Goal: Information Seeking & Learning: Learn about a topic

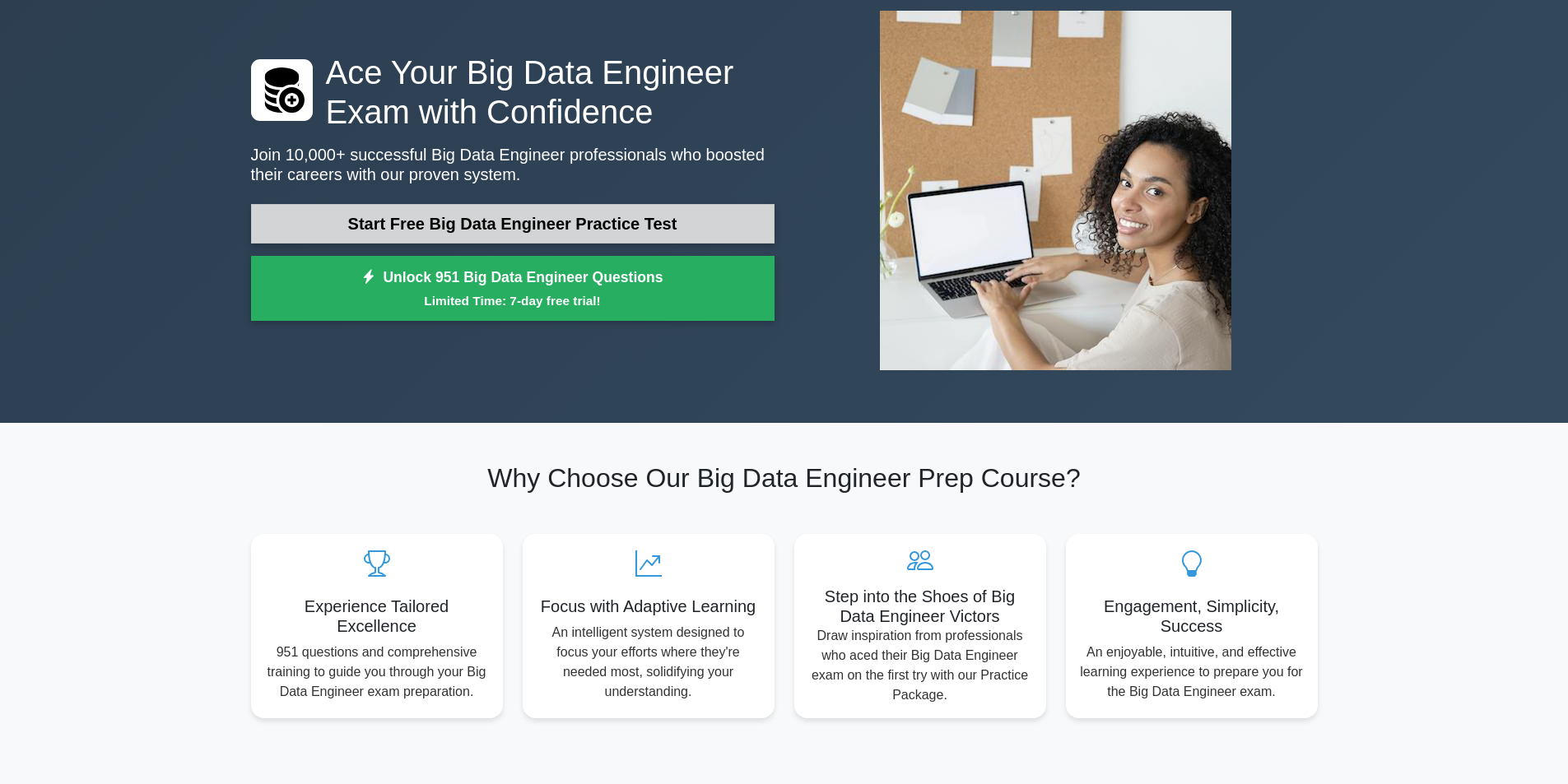
scroll to position [247, 0]
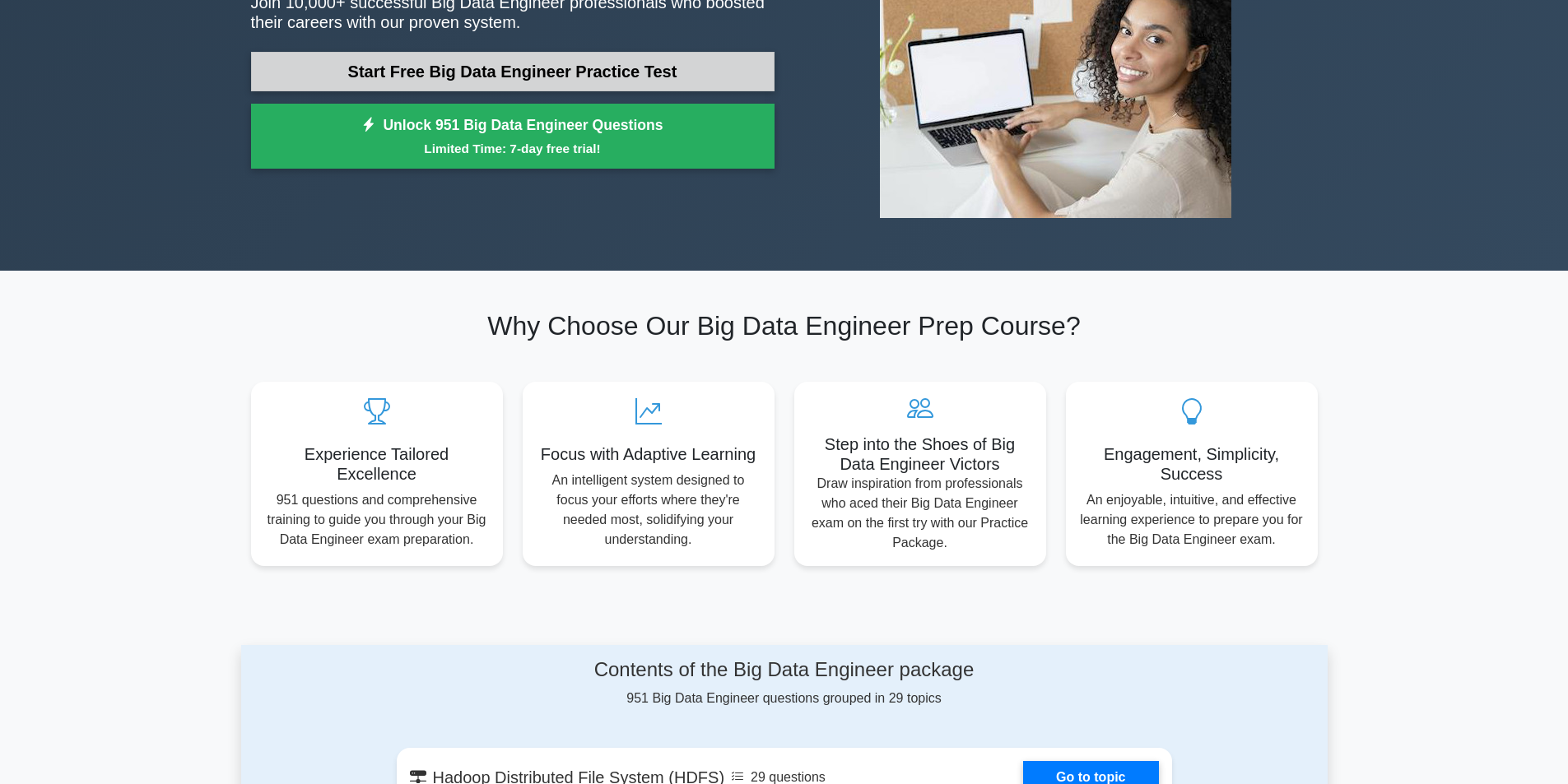
click at [634, 75] on link "Start Free Big Data Engineer Practice Test" at bounding box center [513, 71] width 524 height 40
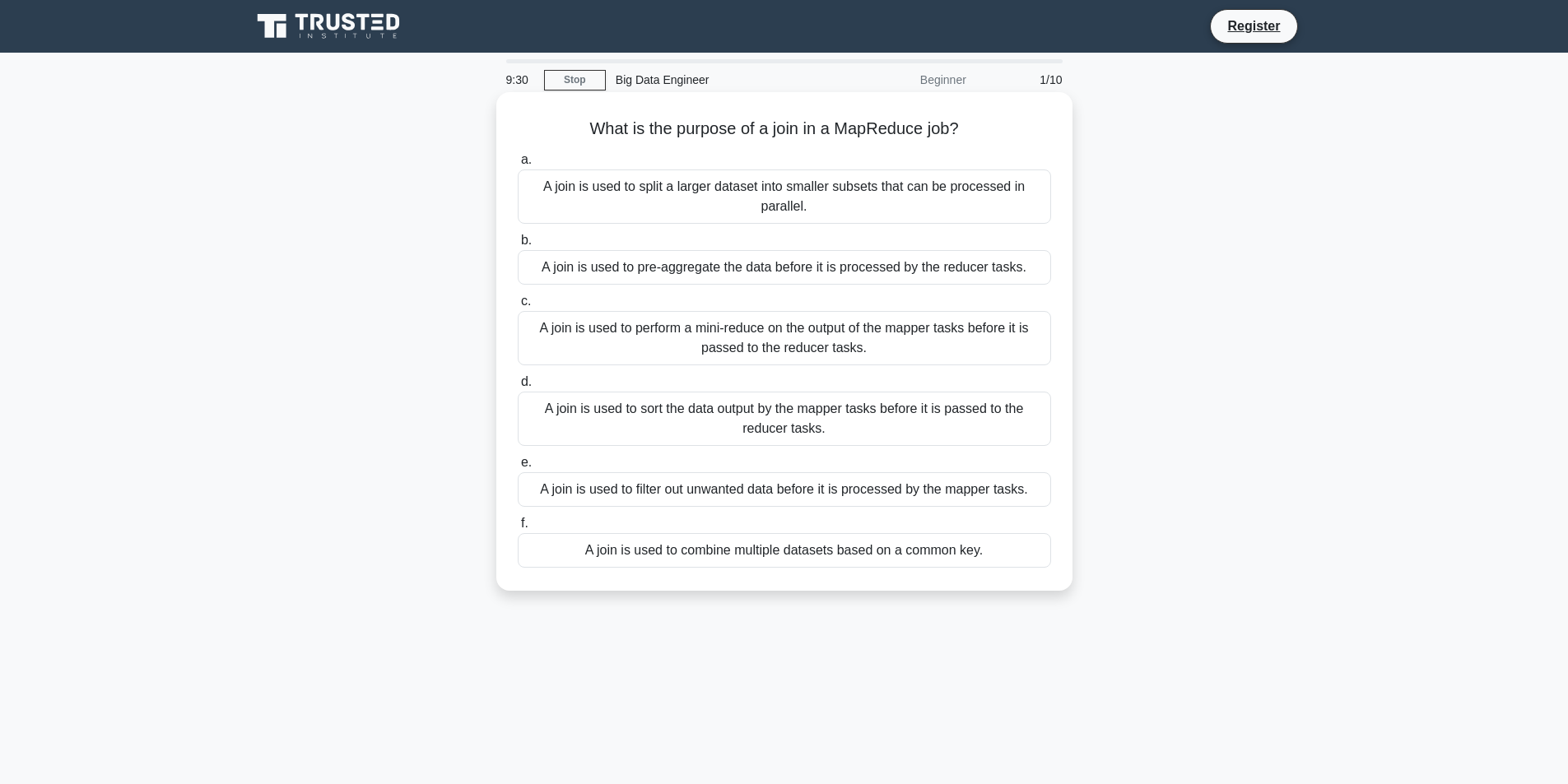
click at [648, 193] on div "A join is used to split a larger dataset into smaller subsets that can be proce…" at bounding box center [784, 197] width 534 height 54
click at [518, 165] on input "a. A join is used to split a larger dataset into smaller subsets that can be pr…" at bounding box center [518, 160] width 0 height 11
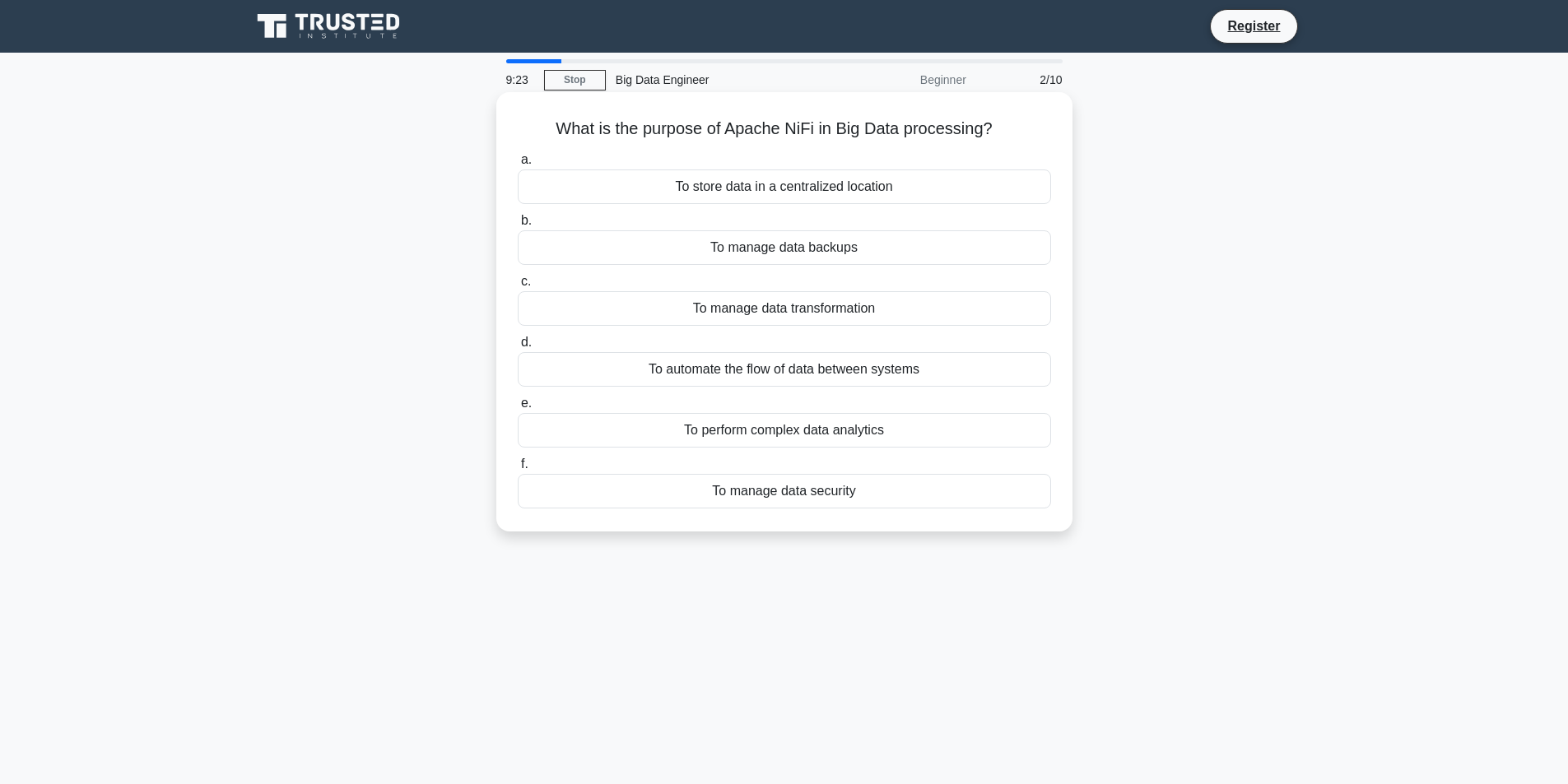
click at [770, 490] on div "To manage data security" at bounding box center [784, 491] width 534 height 35
click at [518, 470] on input "f. To manage data security" at bounding box center [518, 464] width 0 height 11
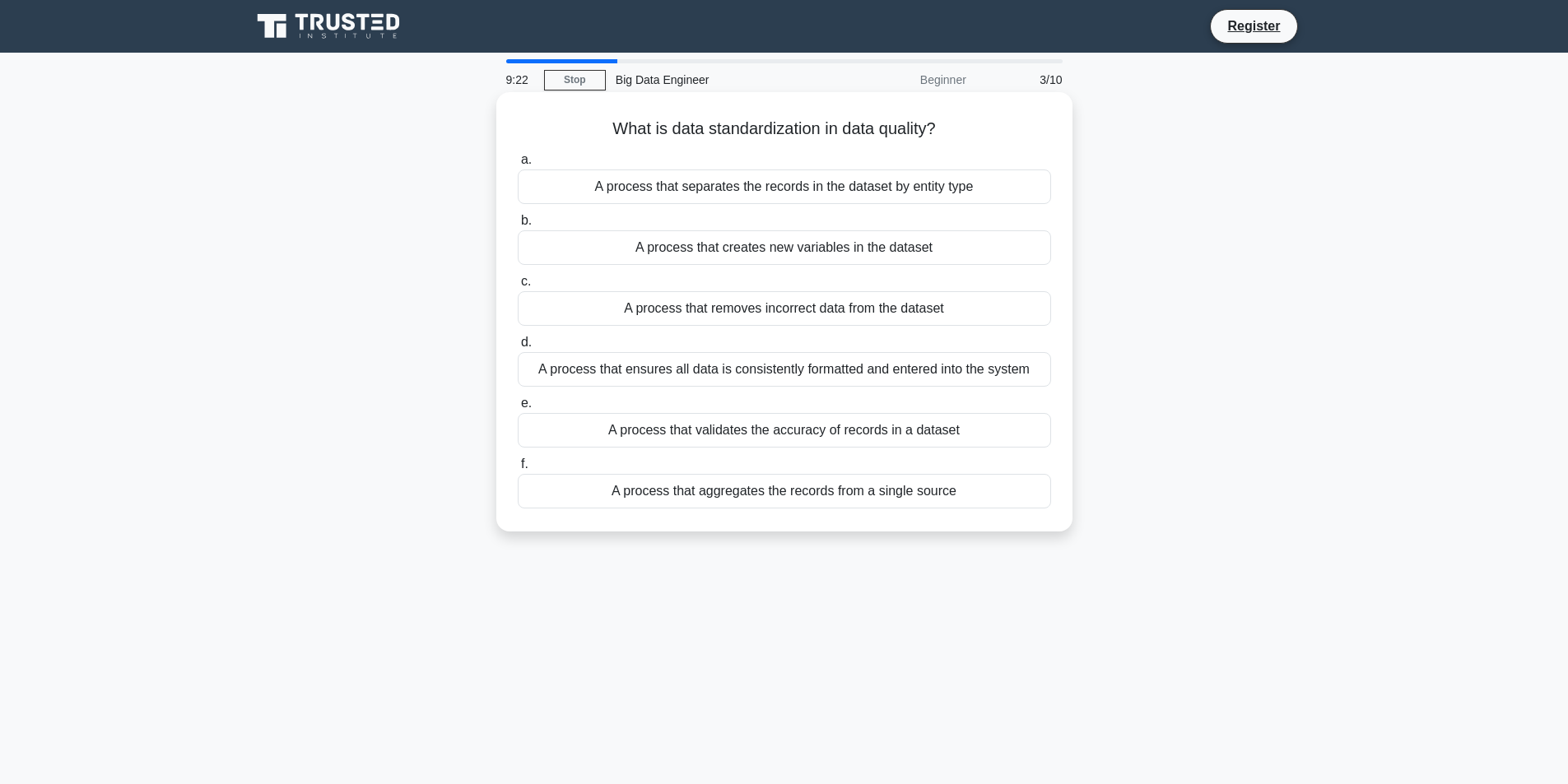
click at [711, 276] on label "c. A process that removes incorrect data from the dataset" at bounding box center [784, 299] width 534 height 54
click at [518, 277] on input "c. A process that removes incorrect data from the dataset" at bounding box center [518, 282] width 0 height 11
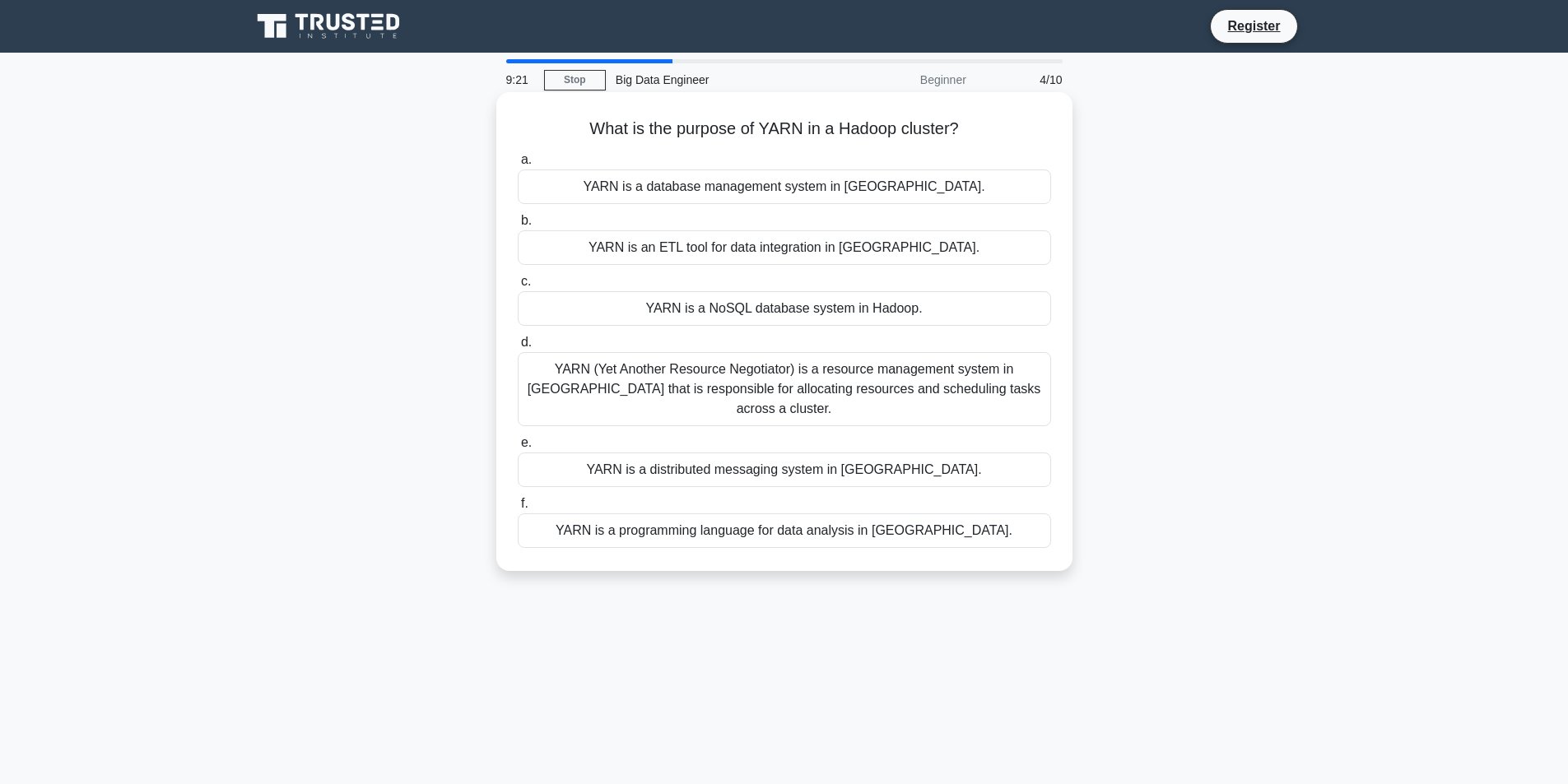
click at [713, 250] on div "YARN is an ETL tool for data integration in [GEOGRAPHIC_DATA]." at bounding box center [784, 247] width 534 height 35
click at [518, 226] on input "b. YARN is an ETL tool for data integration in [GEOGRAPHIC_DATA]." at bounding box center [518, 220] width 0 height 11
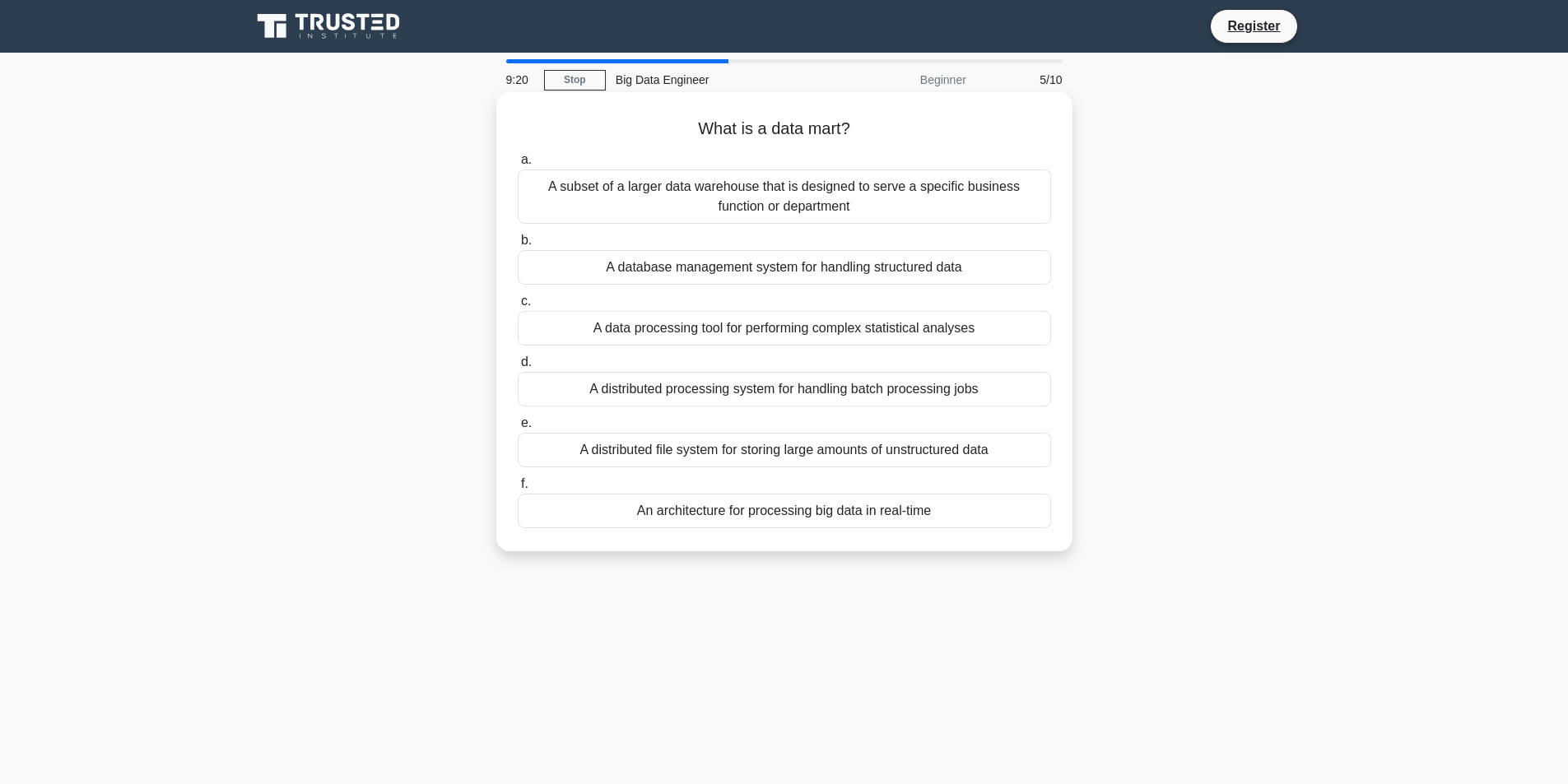
click at [726, 385] on div "A distributed processing system for handling batch processing jobs" at bounding box center [784, 389] width 534 height 35
click at [518, 368] on input "d. A distributed processing system for handling batch processing jobs" at bounding box center [518, 362] width 0 height 11
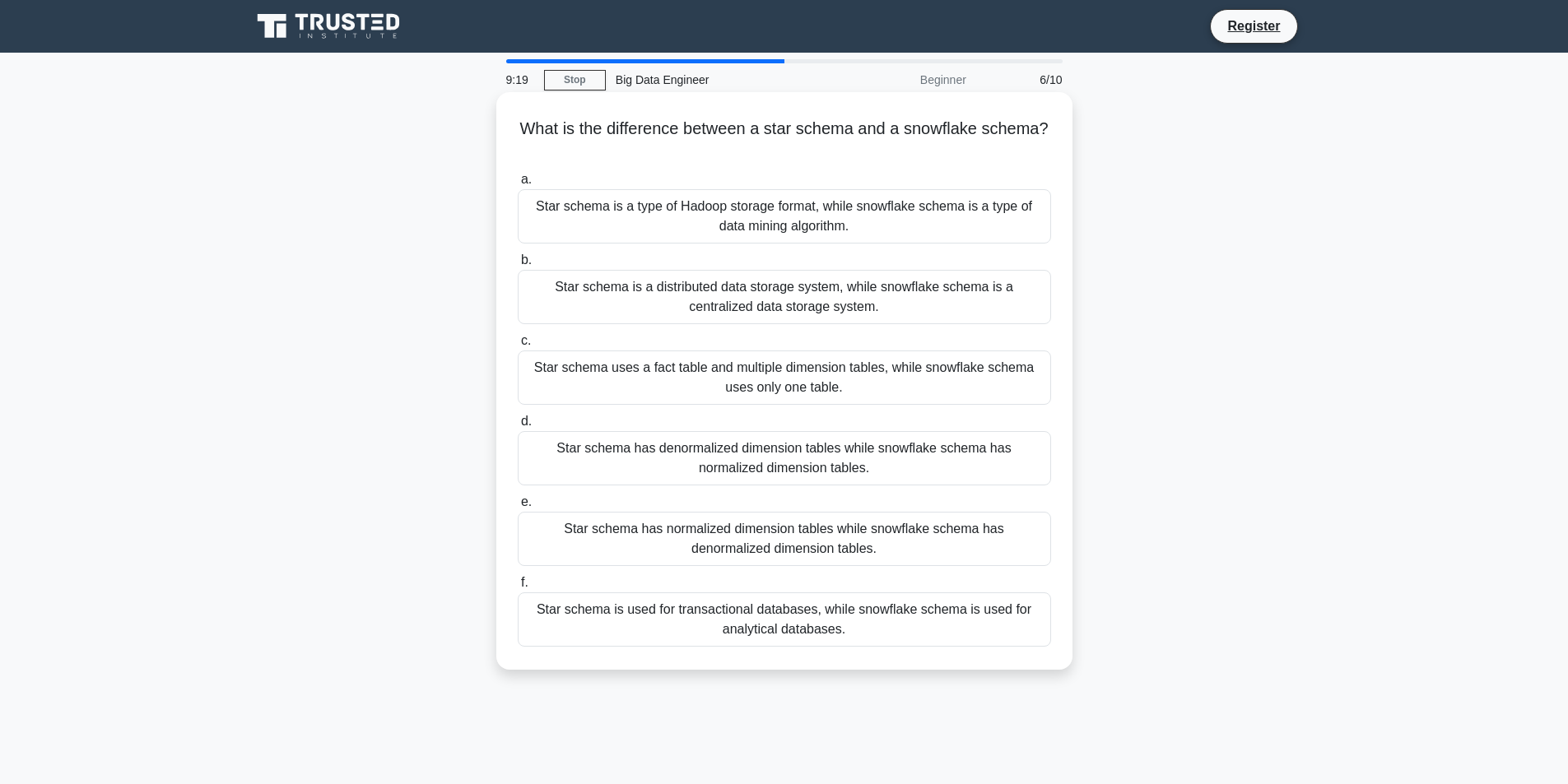
click at [757, 286] on div "Star schema is a distributed data storage system, while snowflake schema is a c…" at bounding box center [784, 297] width 534 height 54
click at [518, 266] on input "b. Star schema is a distributed data storage system, while snowflake schema is …" at bounding box center [518, 260] width 0 height 11
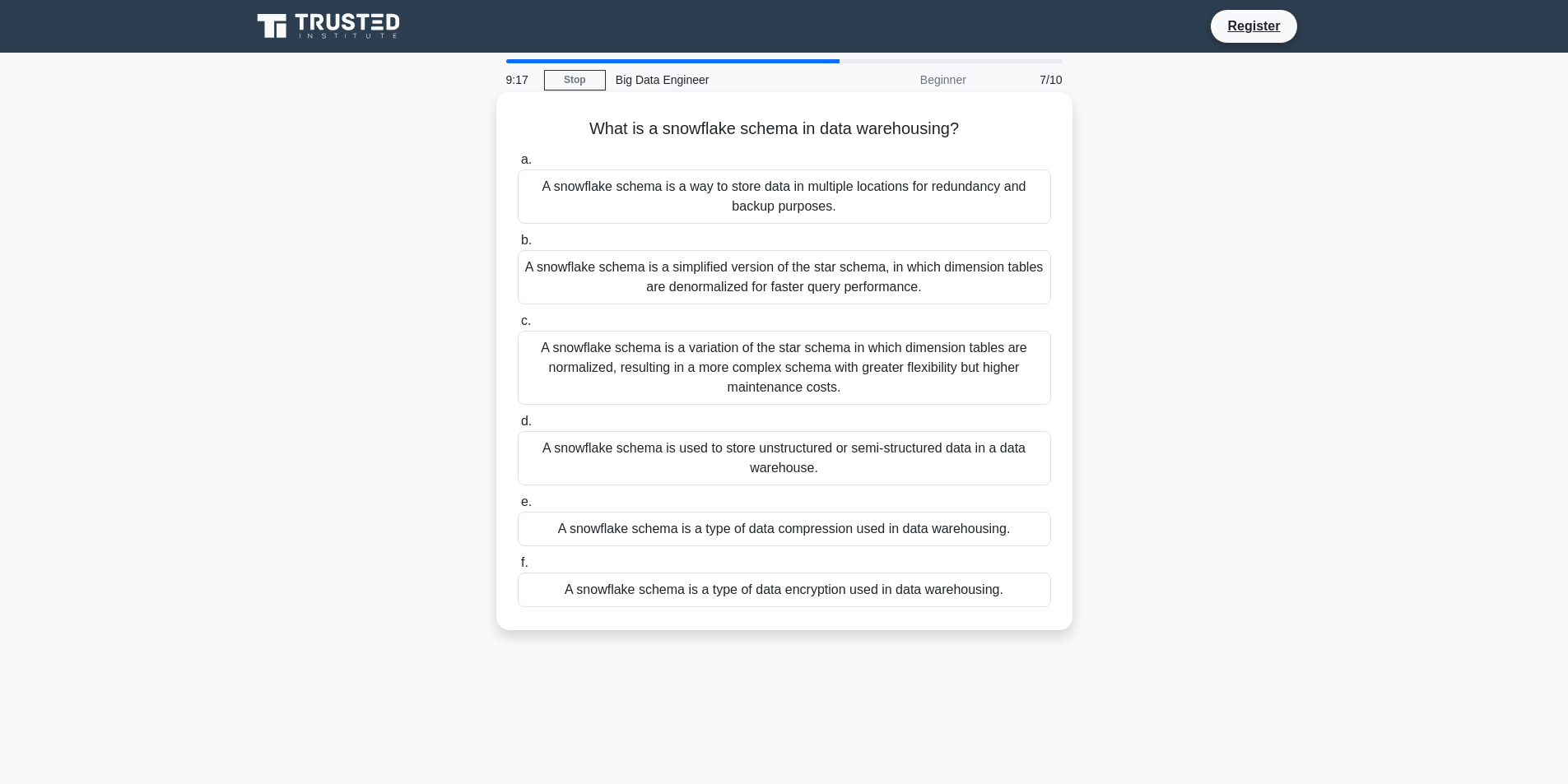
click at [735, 201] on div "A snowflake schema is a way to store data in multiple locations for redundancy …" at bounding box center [784, 197] width 534 height 54
click at [518, 165] on input "a. A snowflake schema is a way to store data in multiple locations for redundan…" at bounding box center [518, 160] width 0 height 11
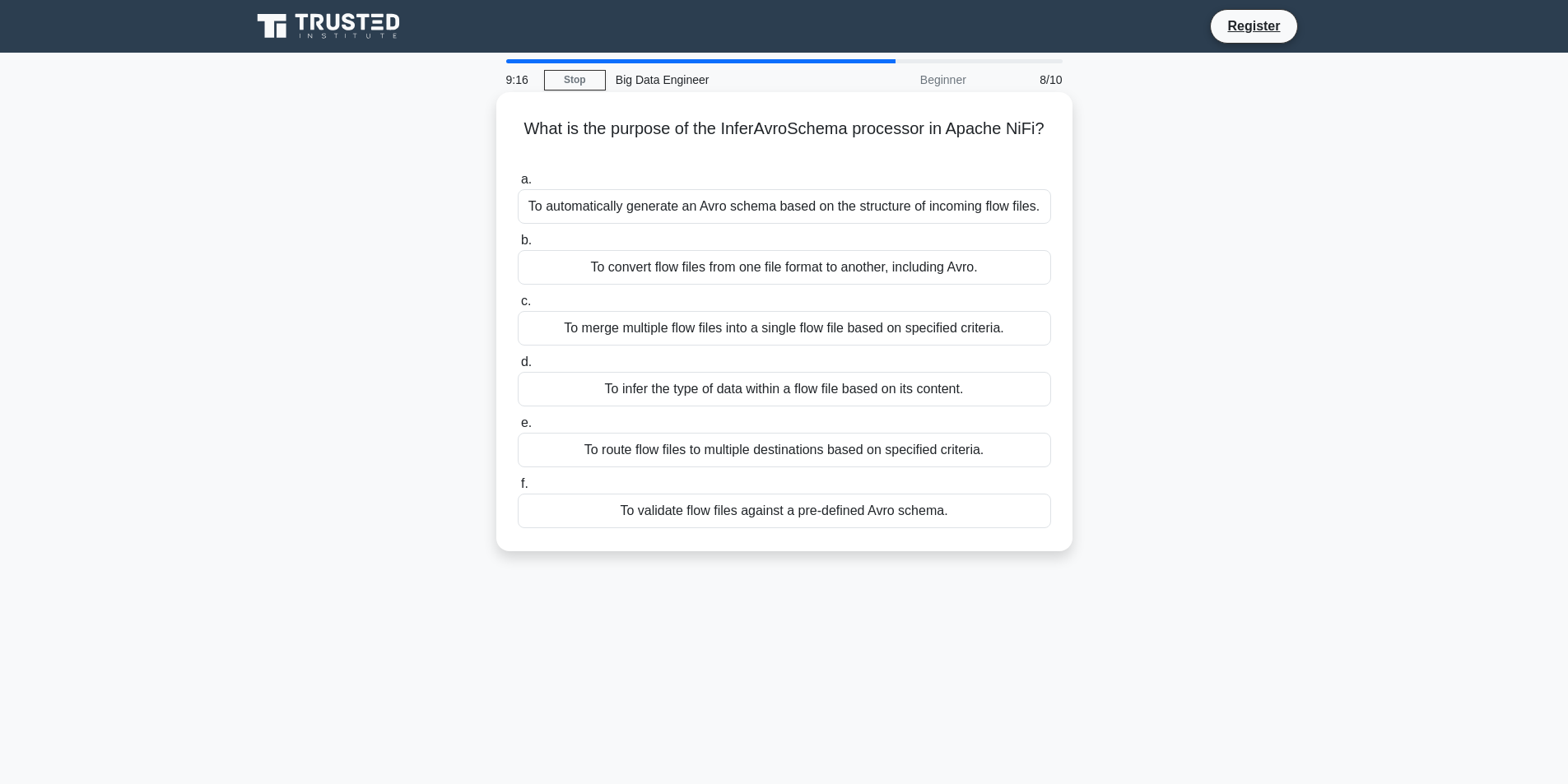
click at [741, 385] on div "To infer the type of data within a flow file based on its content." at bounding box center [784, 389] width 534 height 35
click at [518, 368] on input "d. To infer the type of data within a flow file based on its content." at bounding box center [518, 362] width 0 height 11
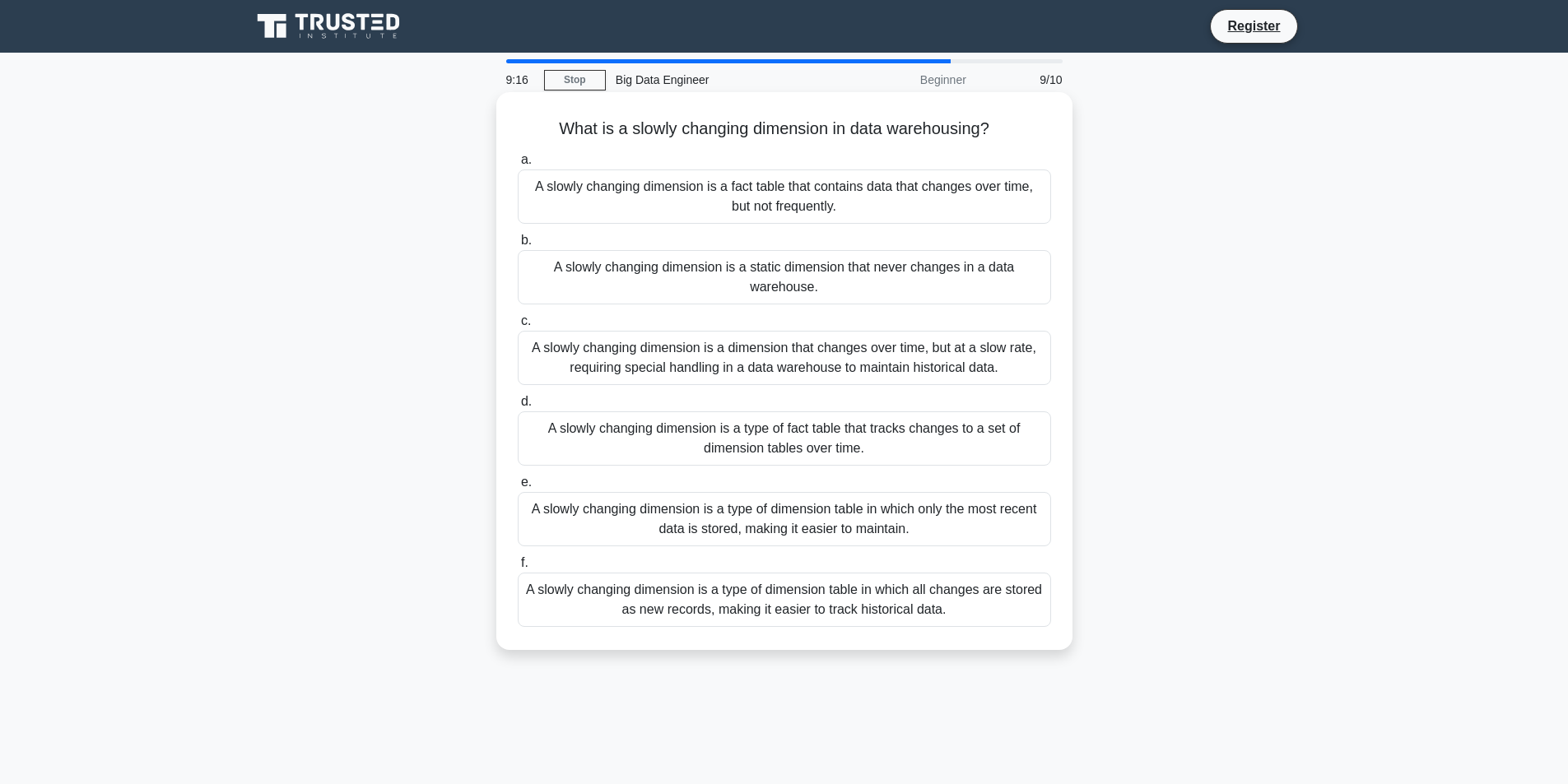
click at [771, 269] on div "A slowly changing dimension is a static dimension that never changes in a data …" at bounding box center [784, 277] width 534 height 54
click at [518, 246] on input "b. A slowly changing dimension is a static dimension that never changes in a da…" at bounding box center [518, 241] width 0 height 11
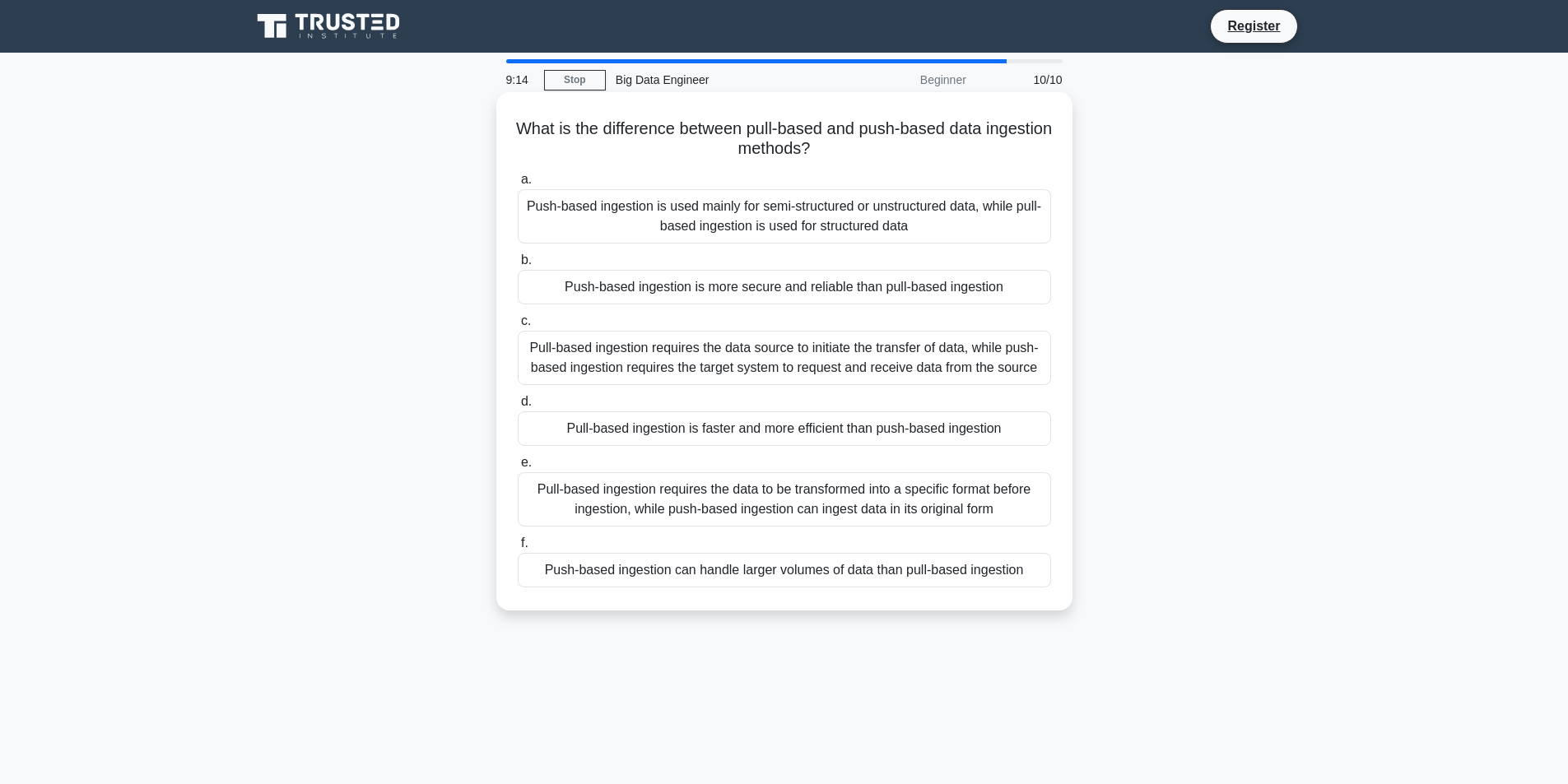
click at [757, 349] on div "Pull-based ingestion requires the data source to initiate the transfer of data,…" at bounding box center [784, 358] width 534 height 54
click at [518, 327] on input "c. Pull-based ingestion requires the data source to initiate the transfer of da…" at bounding box center [518, 321] width 0 height 11
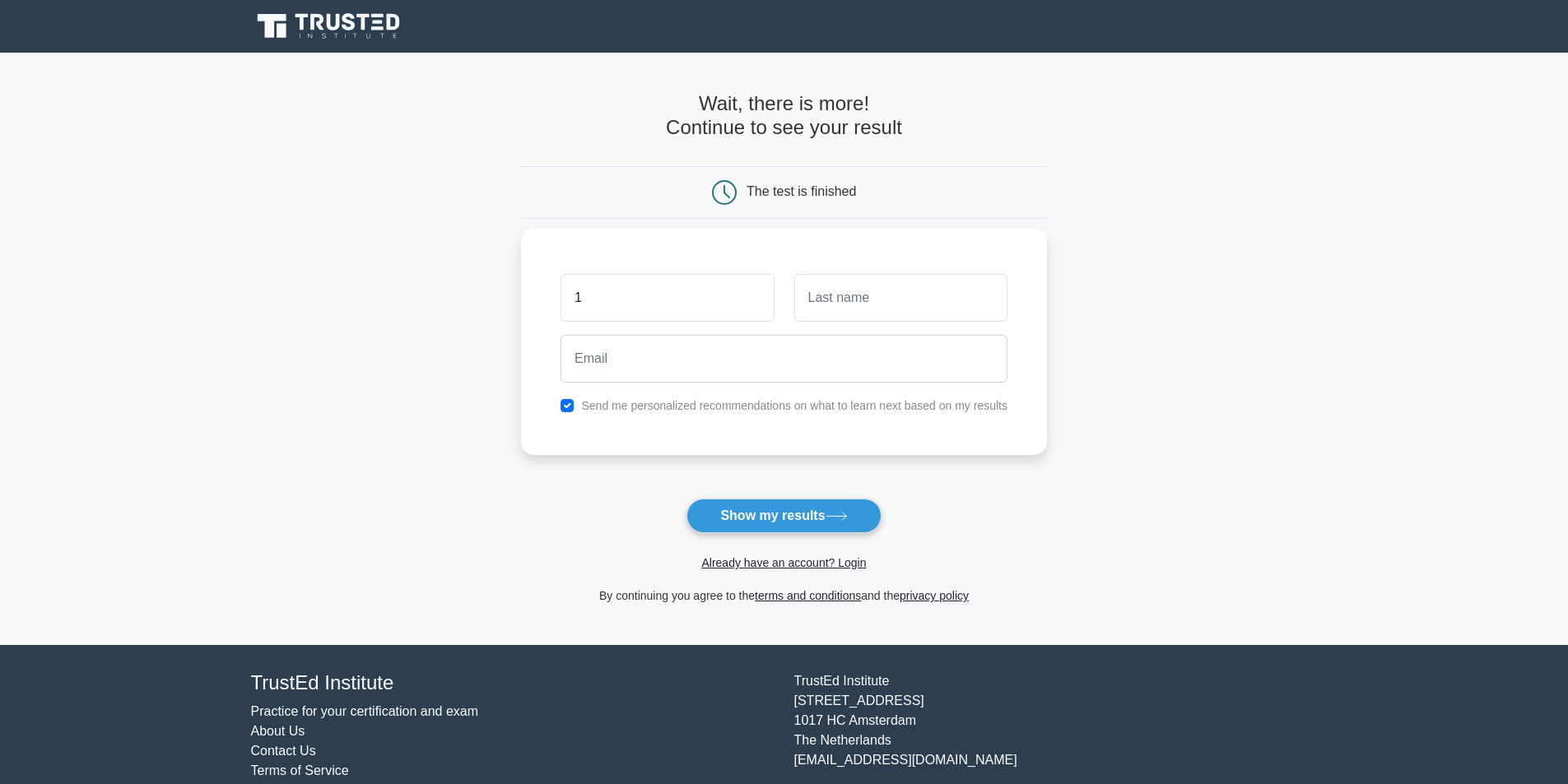
type input "12"
